Goal: Task Accomplishment & Management: Use online tool/utility

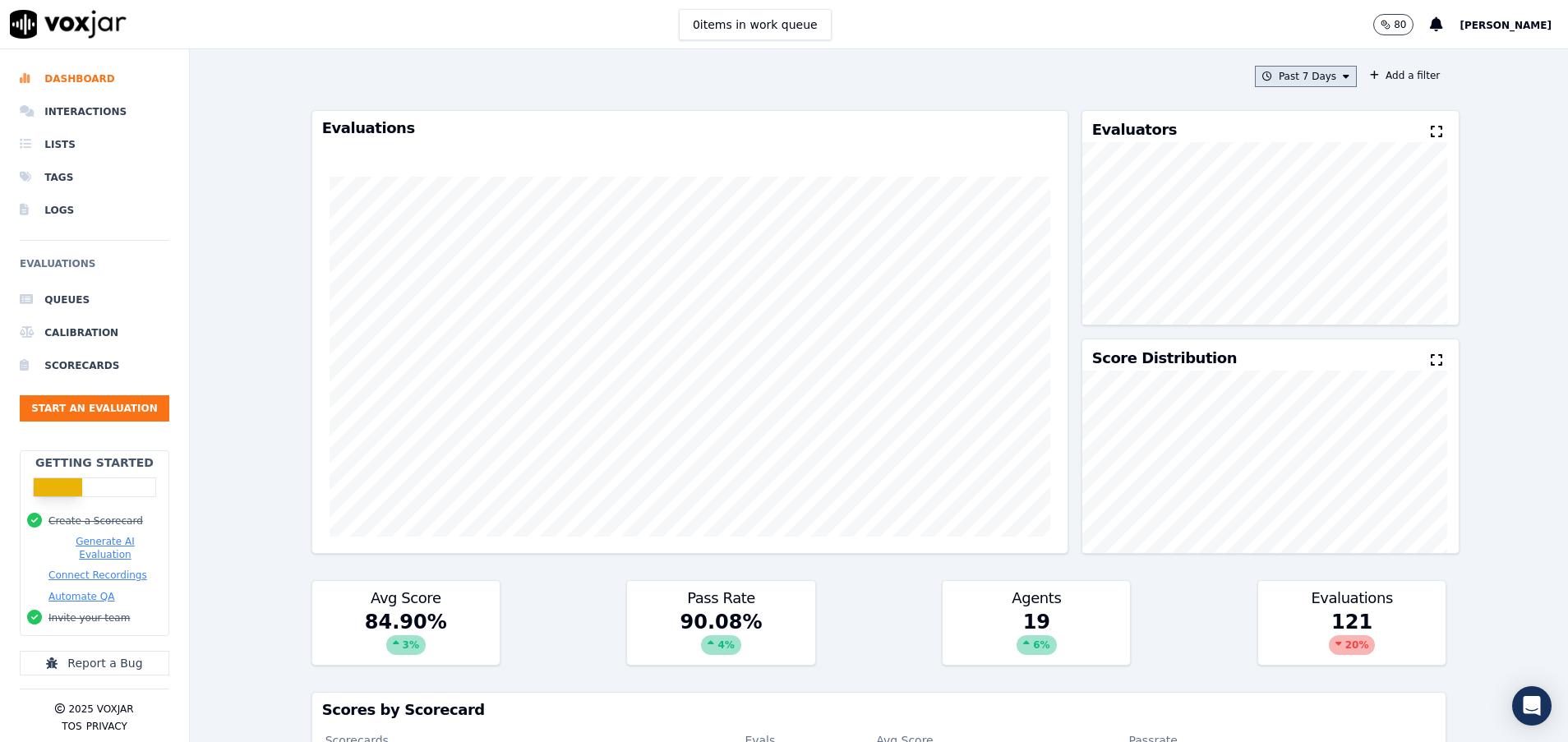
click at [1285, 72] on button "Past 7 Days" at bounding box center [1306, 77] width 102 height 22
click at [1282, 122] on label "[DATE]" at bounding box center [1301, 126] width 88 height 20
click at [1317, 277] on button "Add" at bounding box center [1333, 265] width 32 height 26
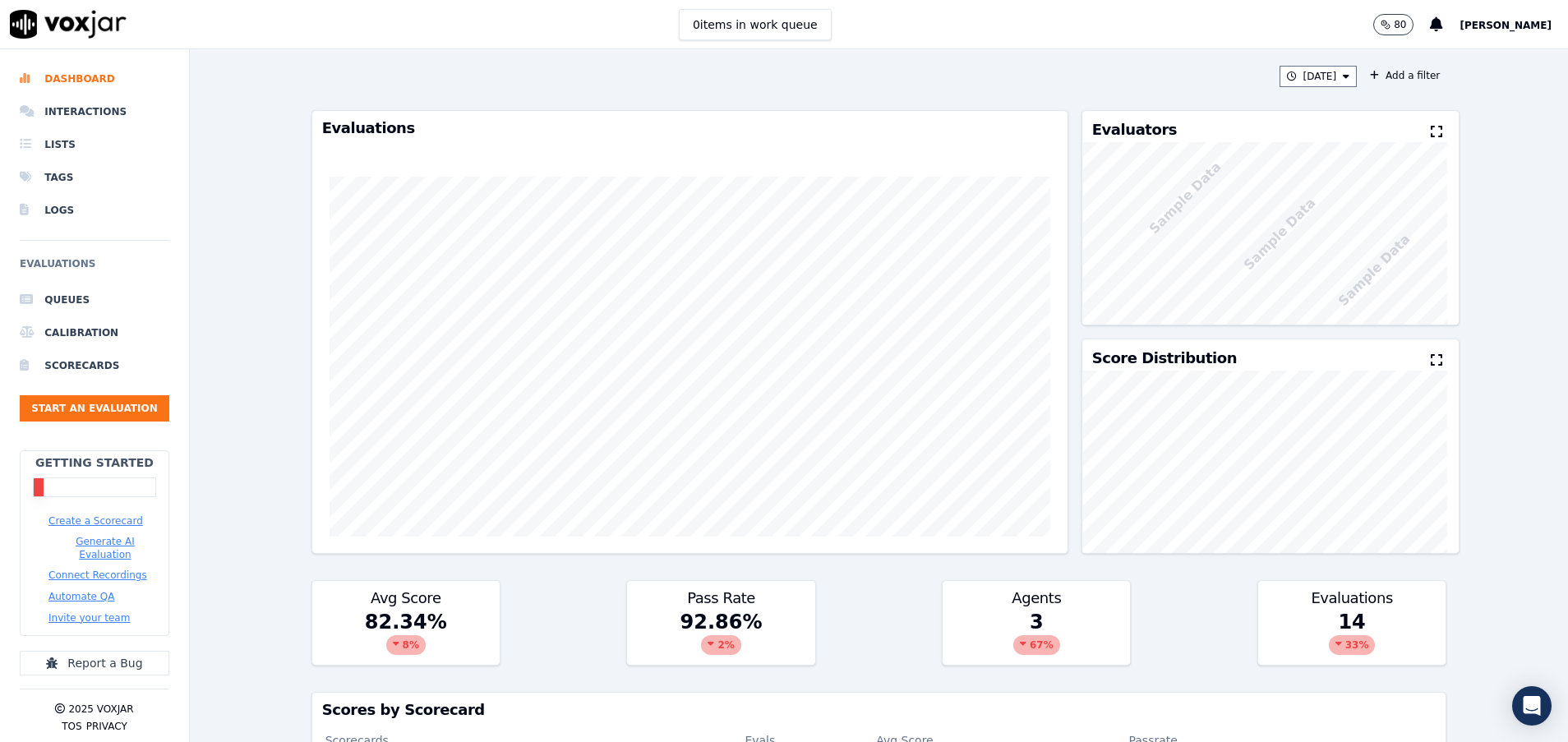
click at [1431, 135] on icon at bounding box center [1436, 131] width 12 height 13
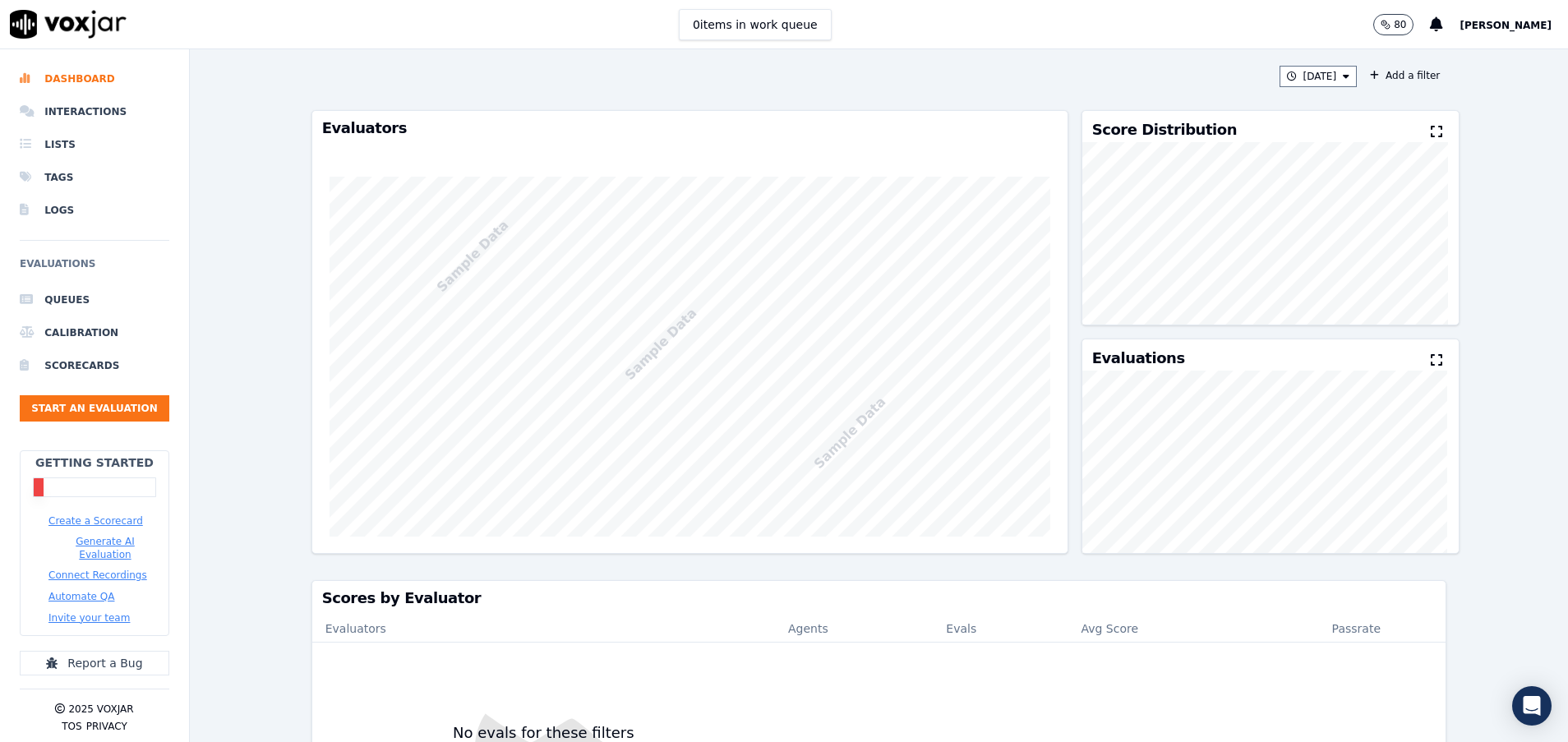
click at [1431, 135] on icon at bounding box center [1436, 131] width 12 height 13
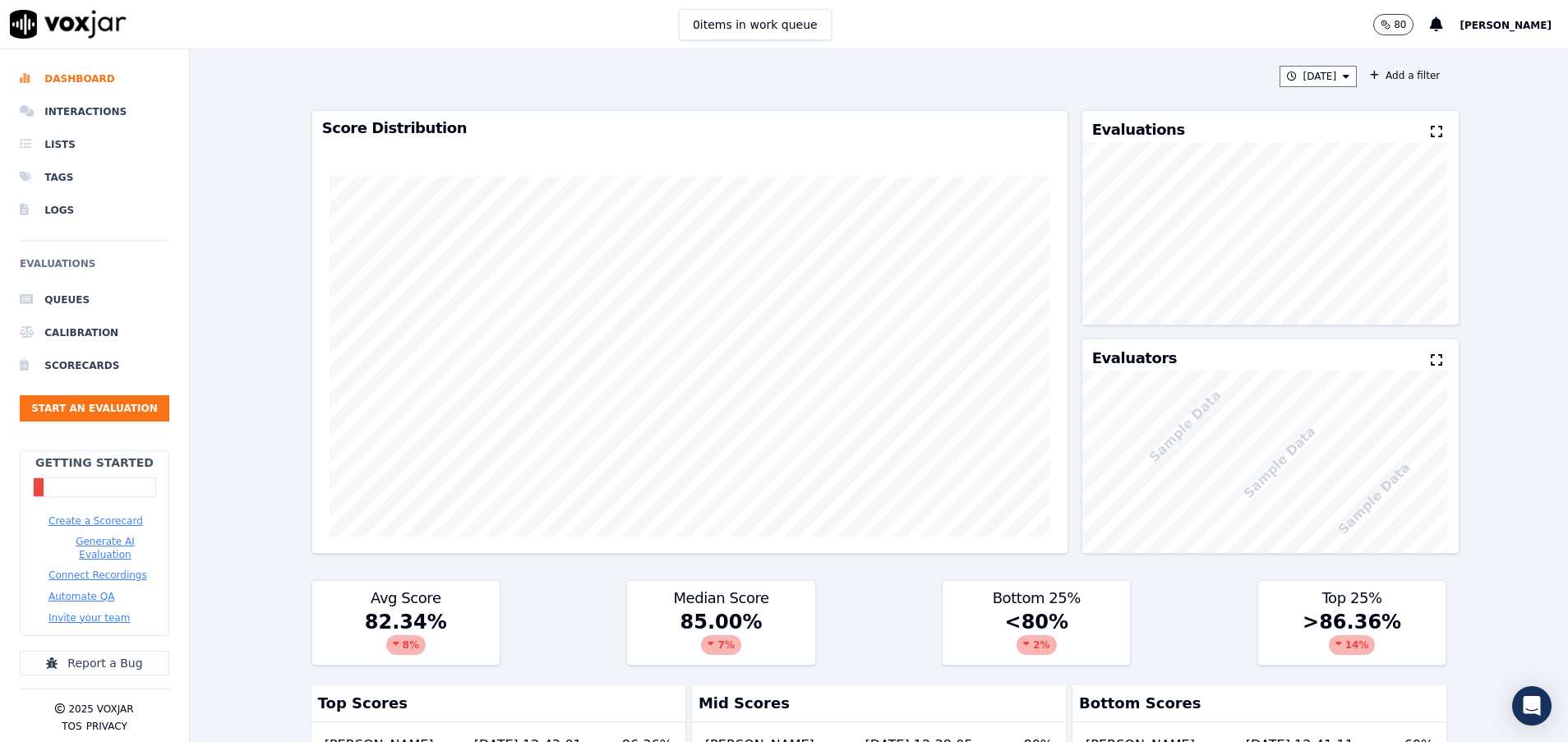
click at [1431, 135] on icon at bounding box center [1436, 131] width 12 height 13
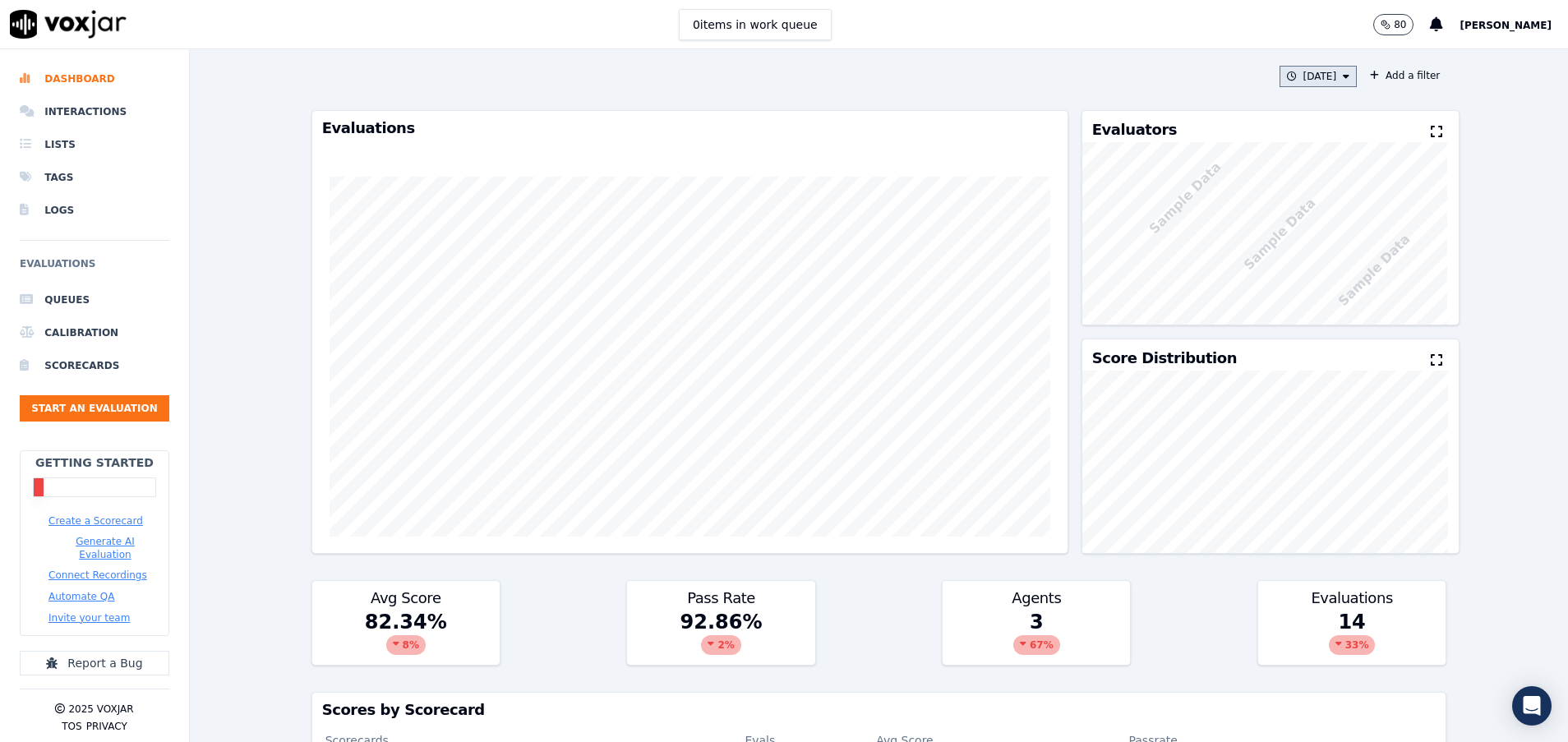
click at [1313, 81] on button "[DATE]" at bounding box center [1318, 77] width 78 height 22
click at [1282, 161] on div "Past 7 Days" at bounding box center [1310, 166] width 58 height 13
click at [1317, 279] on button "Add" at bounding box center [1333, 265] width 32 height 26
click at [1308, 73] on button "Past 7 Days" at bounding box center [1306, 77] width 102 height 22
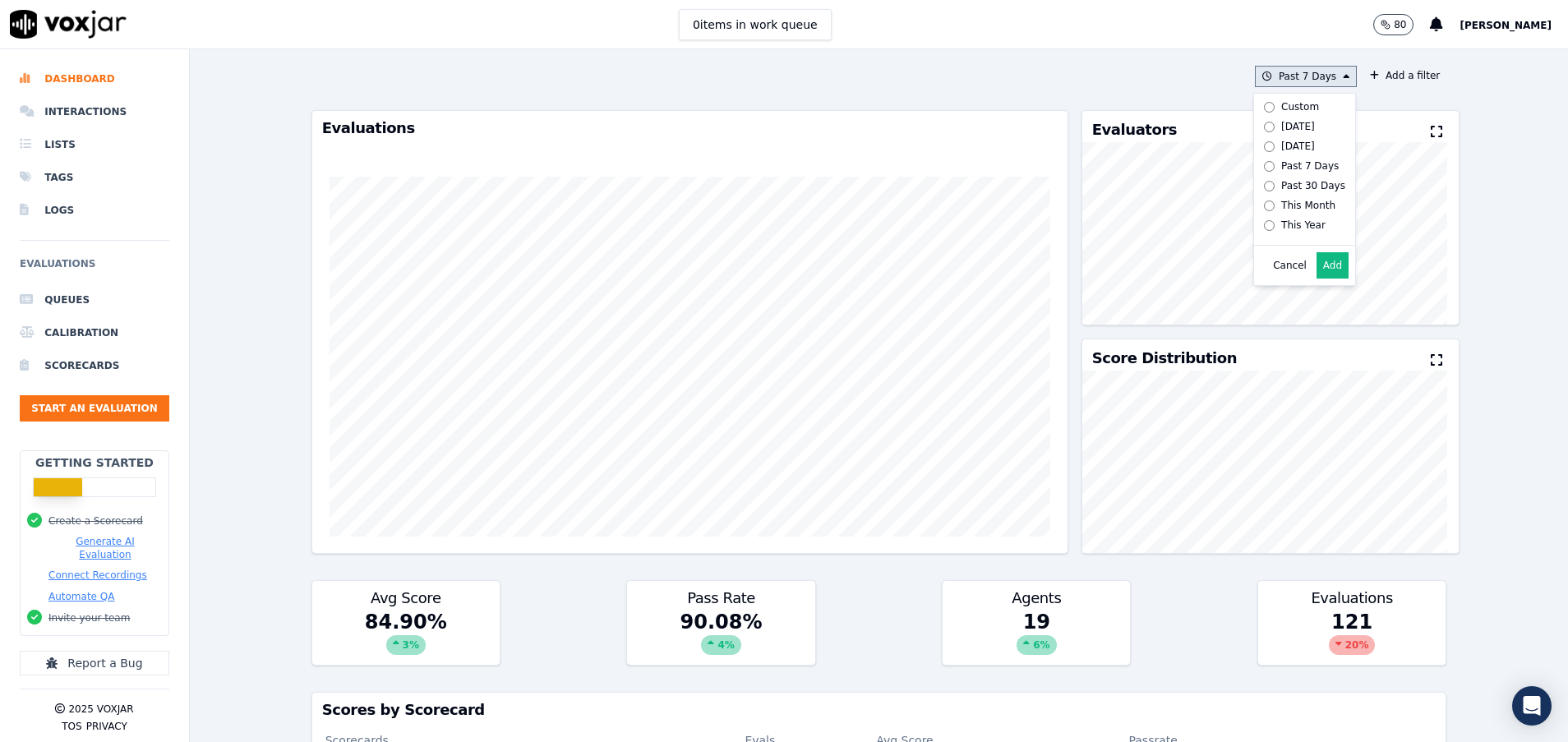
click at [1282, 124] on div "[DATE]" at bounding box center [1298, 126] width 34 height 13
click at [1317, 279] on button "Add" at bounding box center [1333, 265] width 32 height 26
